Goal: Navigation & Orientation: Find specific page/section

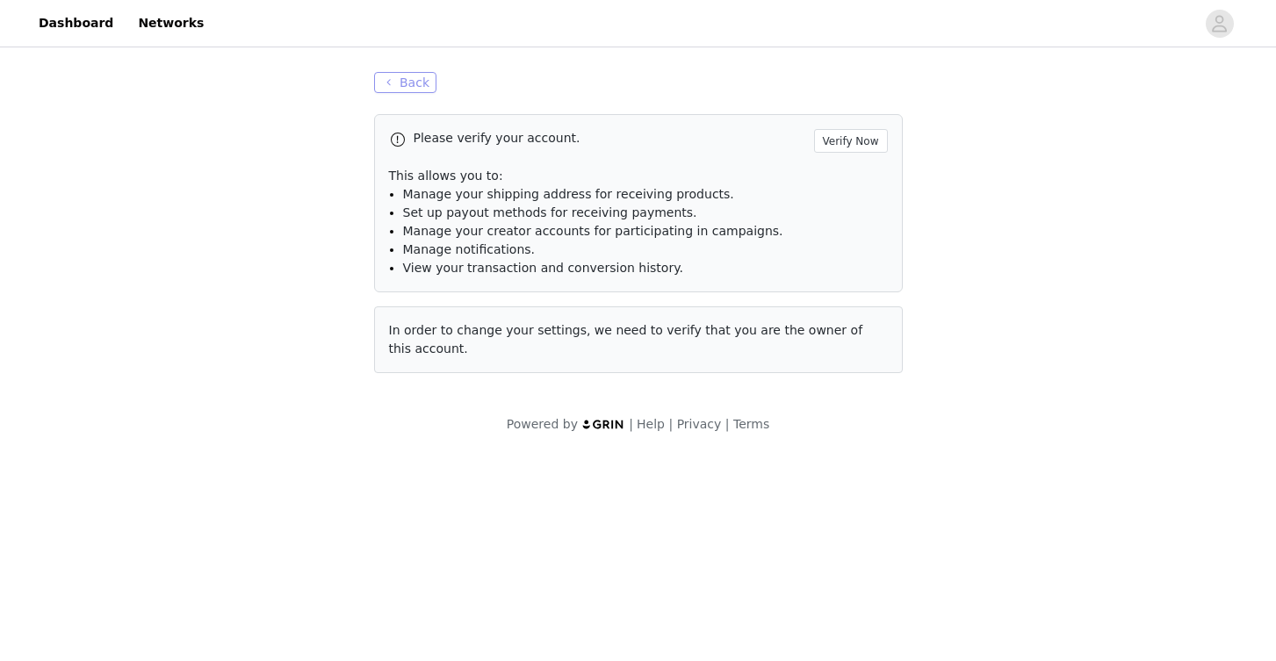
click at [407, 83] on button "Back" at bounding box center [405, 82] width 63 height 21
click at [418, 81] on button "Back" at bounding box center [405, 82] width 63 height 21
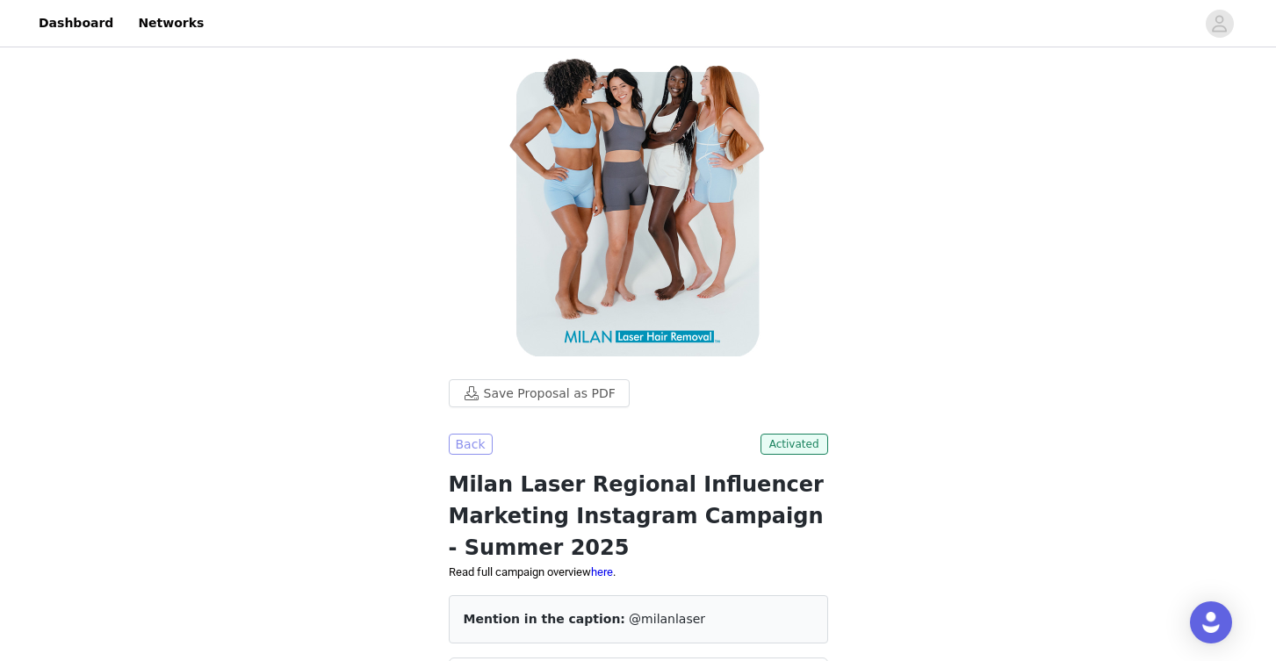
click at [475, 450] on button "Back" at bounding box center [471, 444] width 44 height 21
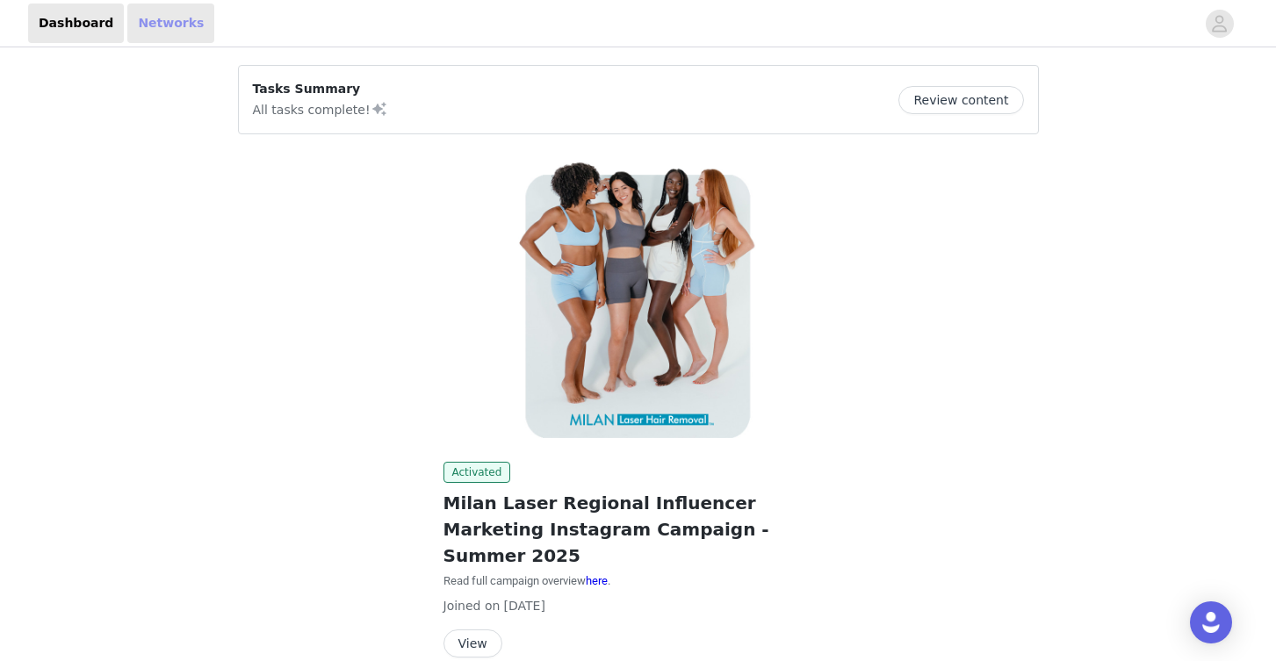
click at [151, 17] on link "Networks" at bounding box center [170, 24] width 87 height 40
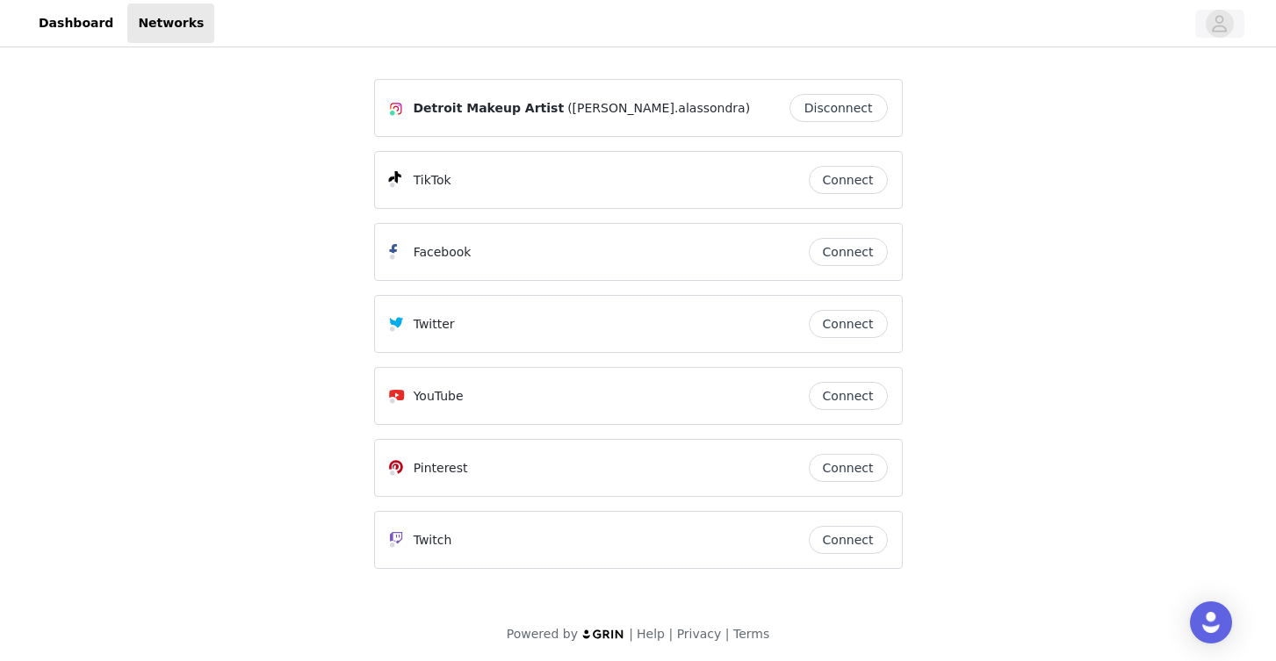
click at [1228, 29] on icon "avatar" at bounding box center [1219, 24] width 17 height 28
